Goal: Information Seeking & Learning: Learn about a topic

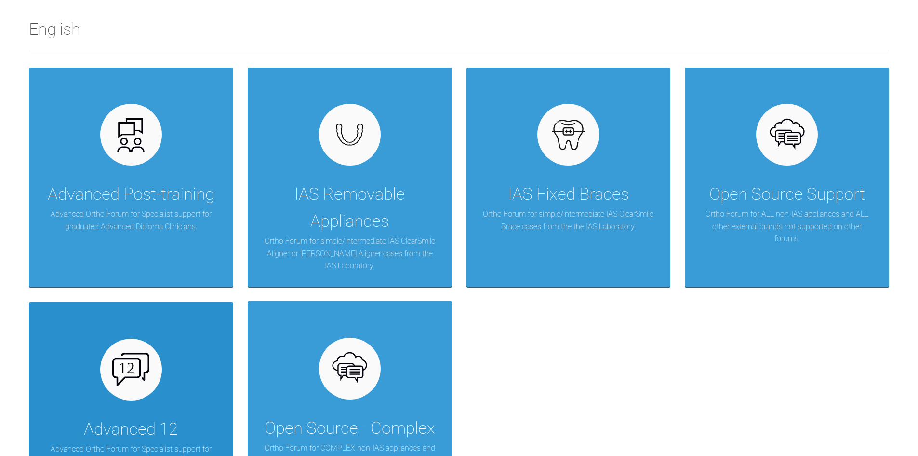
scroll to position [193, 0]
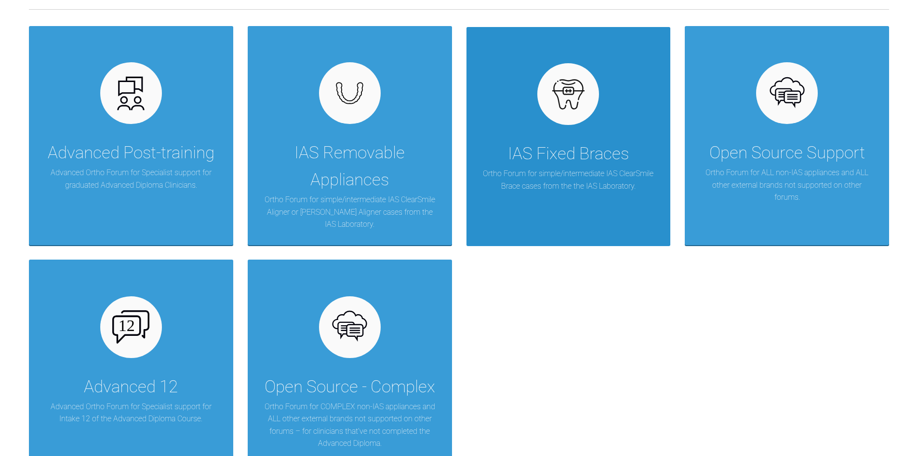
click at [585, 124] on div "IAS Fixed Braces Ortho Forum for simple/intermediate IAS ClearSmile Brace cases…" at bounding box center [569, 136] width 204 height 219
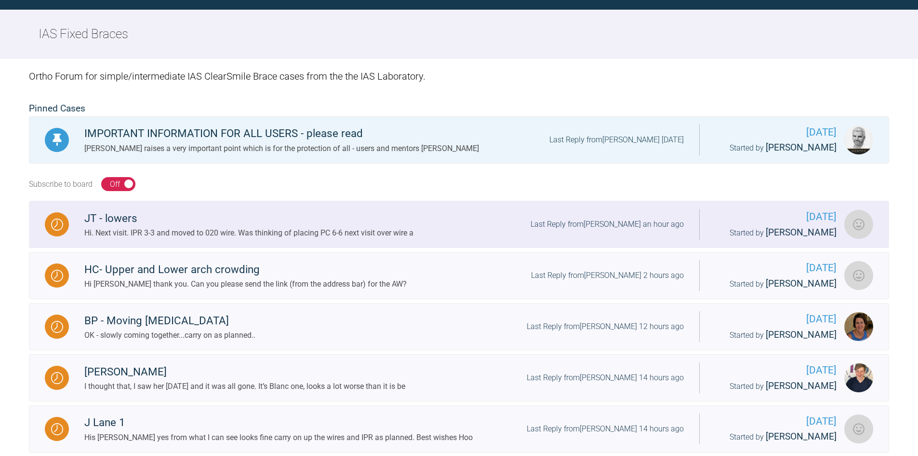
scroll to position [193, 0]
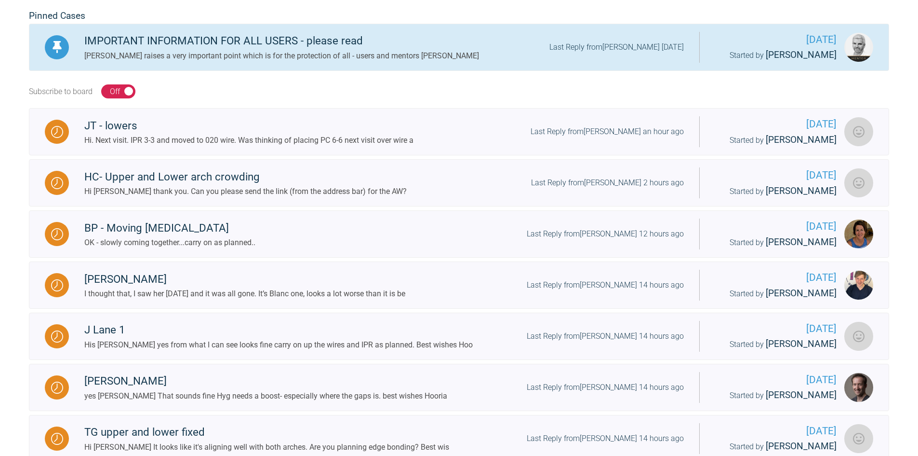
click at [225, 38] on div "IMPORTANT INFORMATION FOR ALL USERS - please read" at bounding box center [281, 40] width 395 height 17
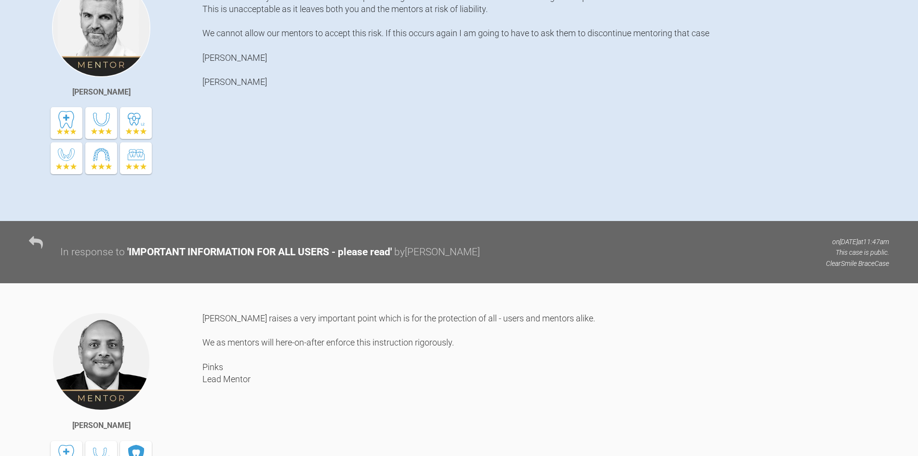
scroll to position [337, 0]
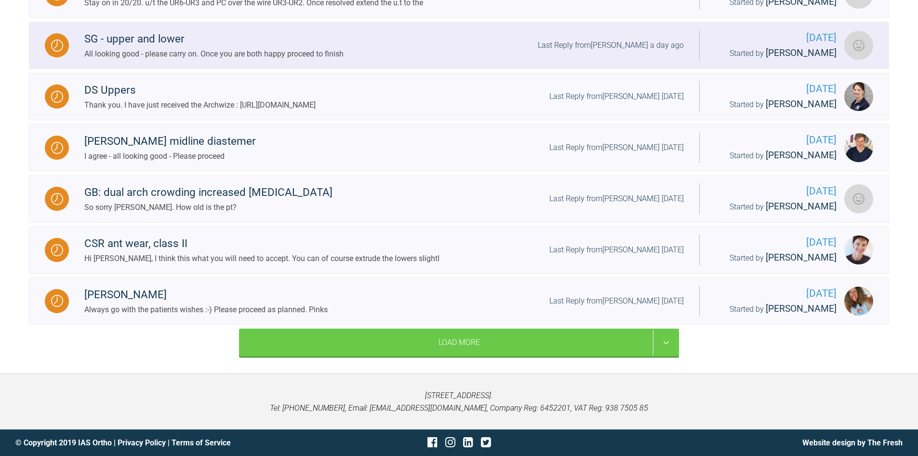
scroll to position [988, 0]
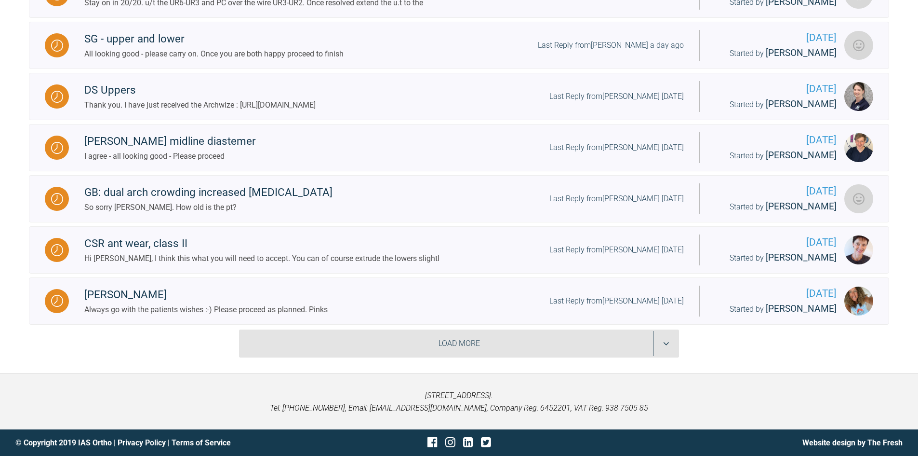
click at [438, 347] on div "Load More" at bounding box center [459, 343] width 440 height 28
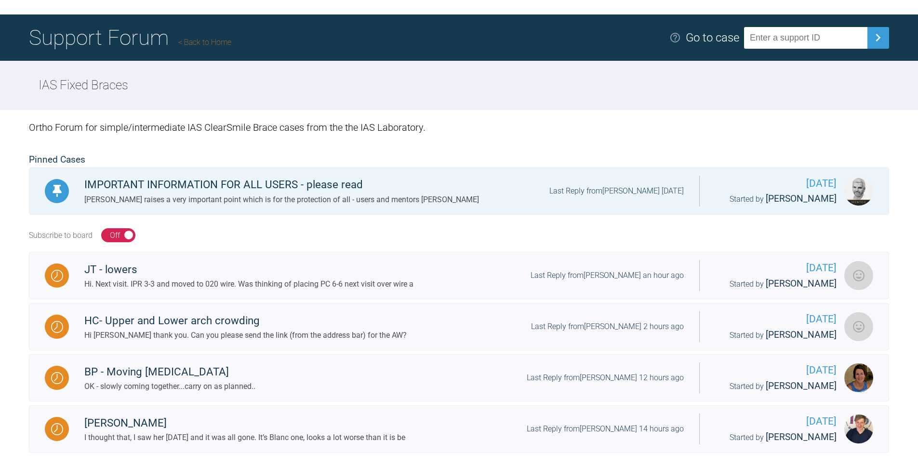
scroll to position [0, 0]
